Goal: Navigation & Orientation: Go to known website

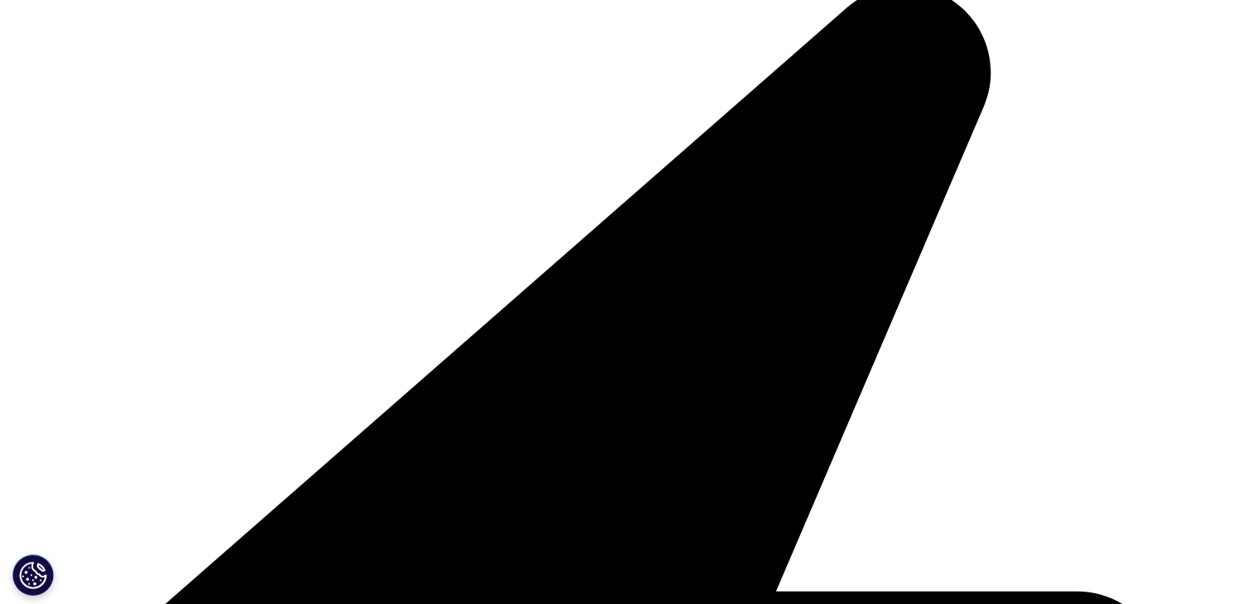
scroll to position [2068, 0]
